Goal: Download file/media

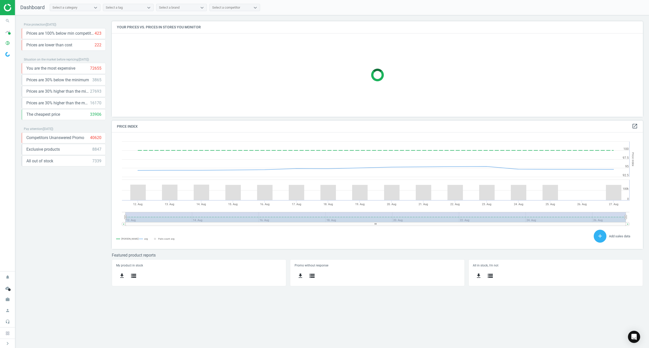
scroll to position [127, 541]
click at [100, 31] on icon "keyboard_arrow_down" at bounding box center [100, 33] width 6 height 6
click at [46, 33] on span "Prices are 100% below min competitor" at bounding box center [60, 34] width 68 height 6
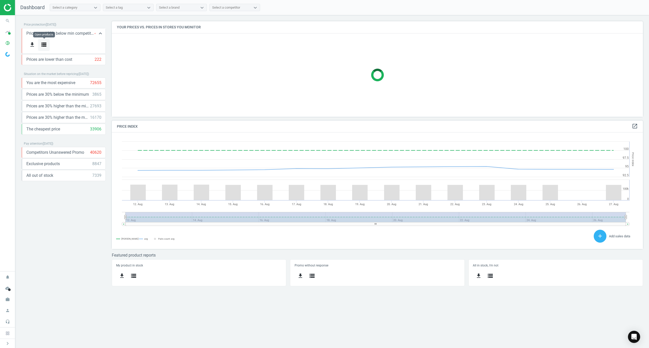
click at [43, 44] on icon "storage" at bounding box center [44, 45] width 6 height 6
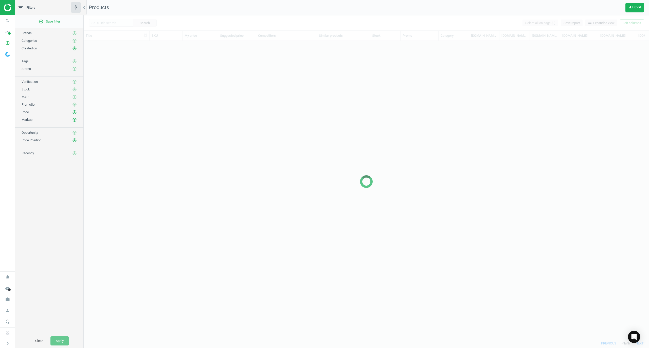
scroll to position [287, 560]
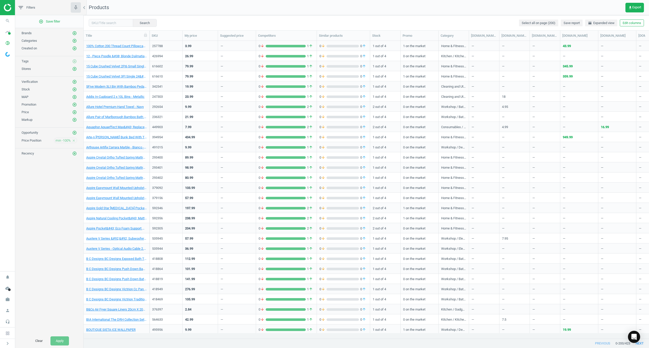
click at [5, 8] on img at bounding box center [22, 8] width 36 height 8
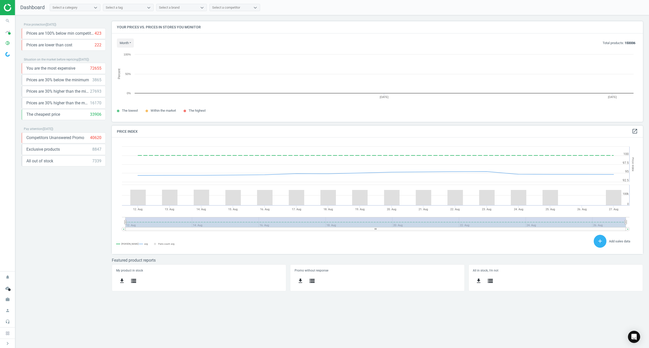
scroll to position [111, 541]
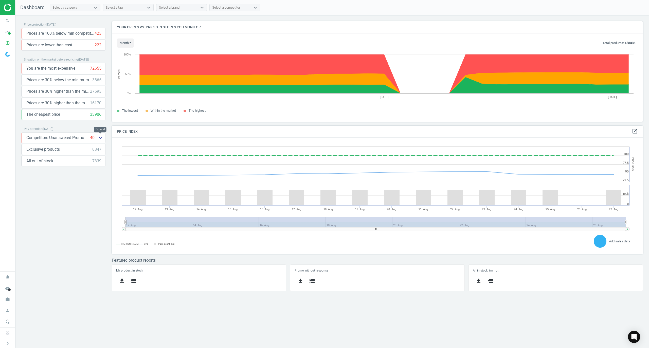
click at [101, 140] on icon "keyboard_arrow_down" at bounding box center [100, 138] width 6 height 6
click at [67, 200] on div "Price protection ( 27.08.25 ) Prices are 100% below min competitor 423 keyboard…" at bounding box center [63, 158] width 84 height 274
click at [99, 34] on icon "keyboard_arrow_down" at bounding box center [100, 33] width 6 height 6
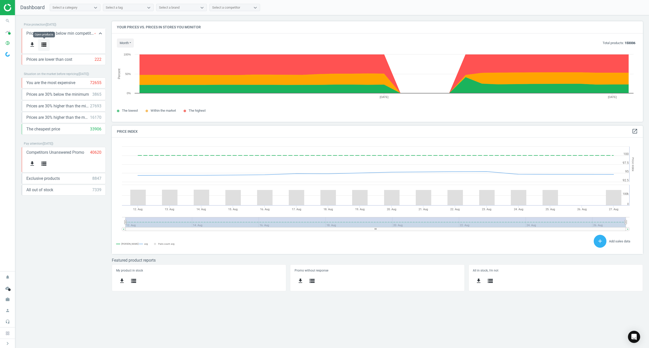
click at [47, 43] on icon "storage" at bounding box center [44, 45] width 6 height 6
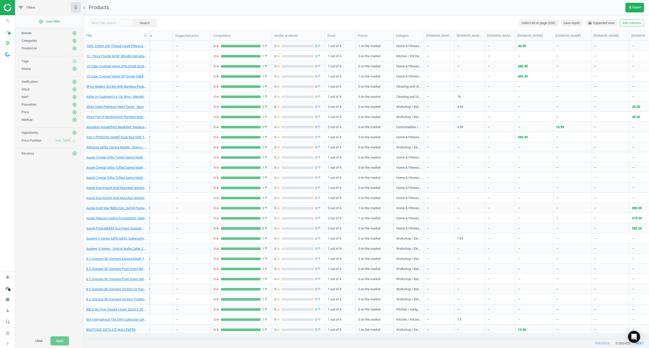
scroll to position [0, 44]
click at [629, 10] on button "get_app Export" at bounding box center [634, 8] width 18 height 10
click at [591, 60] on button "insert_drive_file Marketplaces report (CSV)" at bounding box center [599, 58] width 88 height 10
click at [7, 6] on img at bounding box center [22, 8] width 36 height 8
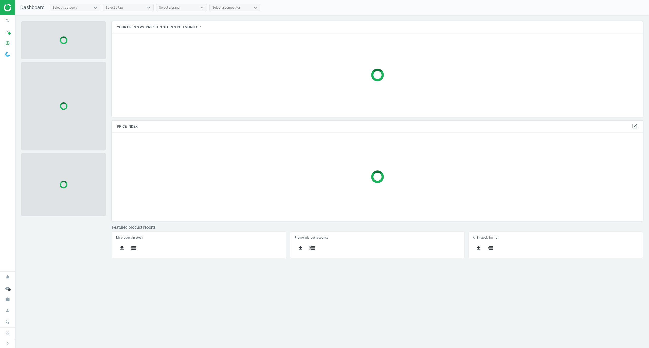
scroll to position [106, 541]
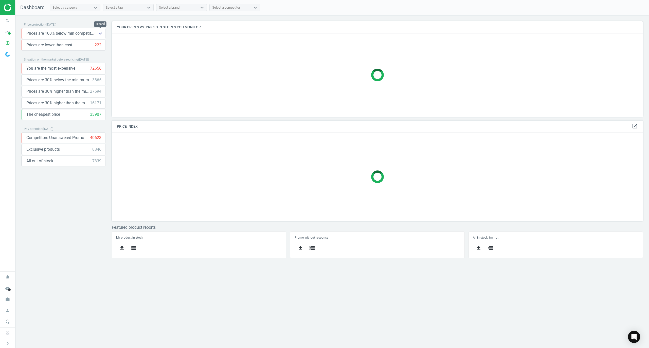
click at [99, 33] on icon "keyboard_arrow_down" at bounding box center [100, 33] width 6 height 6
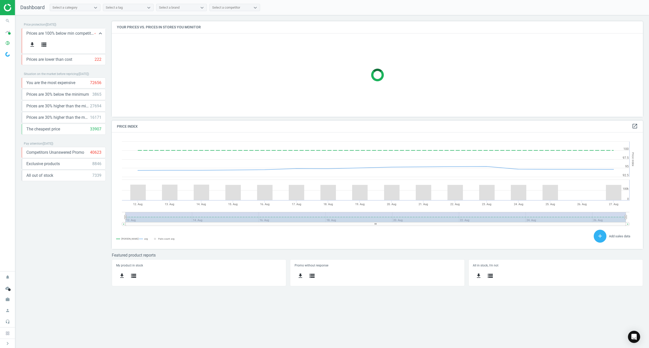
scroll to position [111, 541]
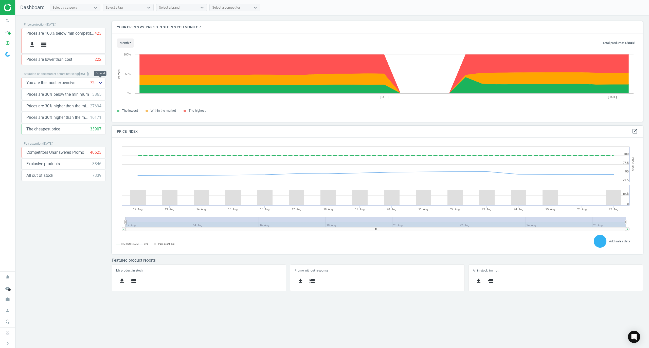
click at [103, 83] on icon "keyboard_arrow_down" at bounding box center [100, 83] width 6 height 6
click at [45, 94] on icon "storage" at bounding box center [44, 94] width 6 height 6
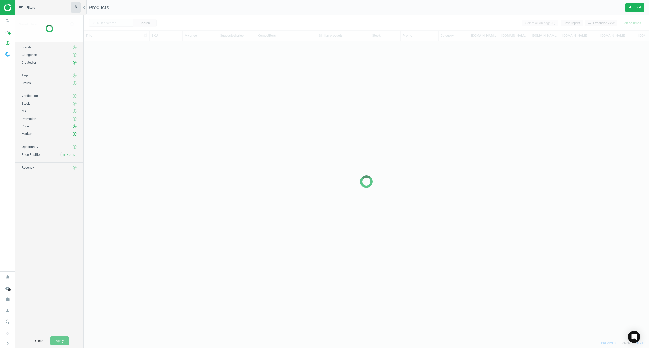
scroll to position [287, 560]
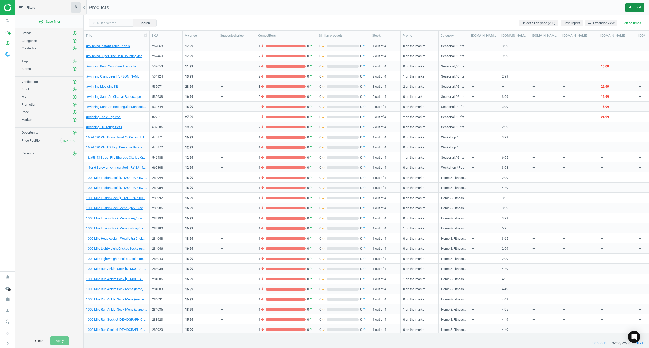
click at [639, 8] on span "get_app Export" at bounding box center [634, 8] width 13 height 4
click at [608, 55] on button "insert_drive_file Marketplaces report (CSV)" at bounding box center [599, 58] width 88 height 10
